Goal: Go to known website: Access a specific website the user already knows

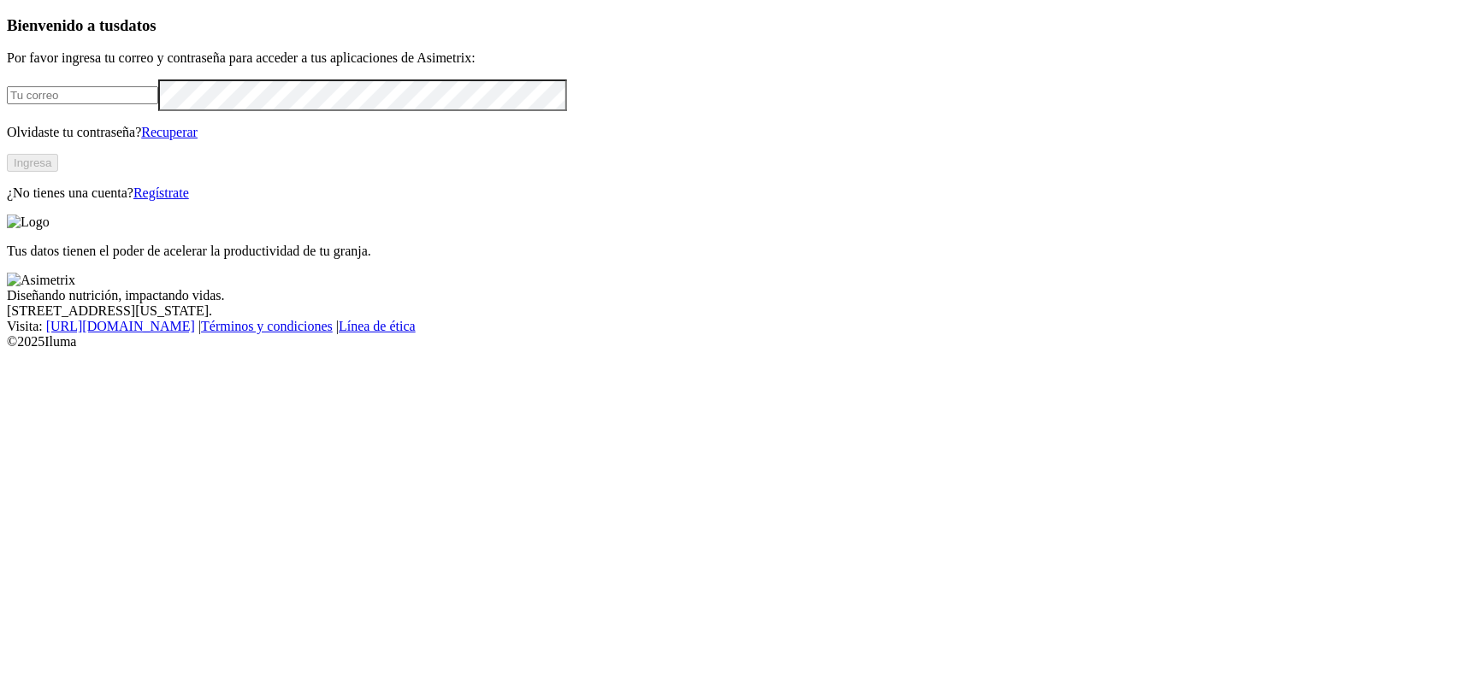
type input "[PERSON_NAME][EMAIL_ADDRESS][PERSON_NAME][DOMAIN_NAME]"
click at [58, 172] on button "Ingresa" at bounding box center [32, 163] width 51 height 18
